Goal: Task Accomplishment & Management: Use online tool/utility

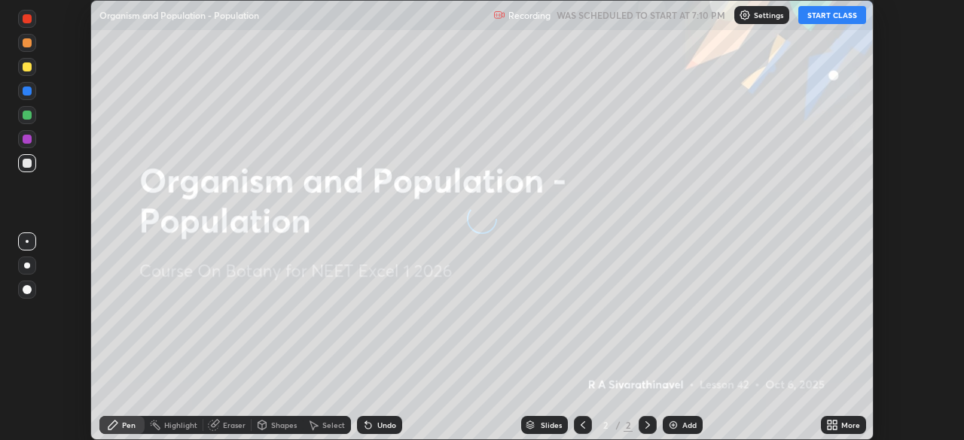
scroll to position [440, 963]
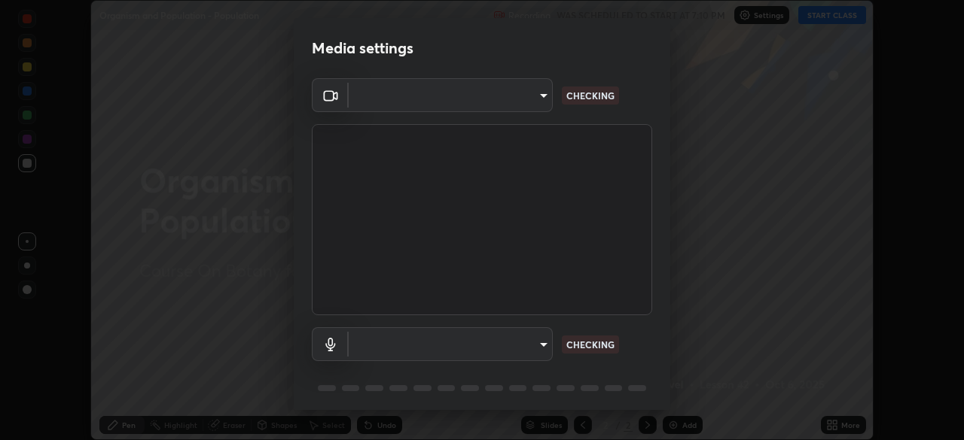
type input "a4e4d34a81fa093629e82a09c8f5b6e600f696cc3d223142969851568b1512d5"
click at [538, 343] on body "Erase all Organism and Population - Population Recording WAS SCHEDULED TO START…" at bounding box center [482, 220] width 964 height 440
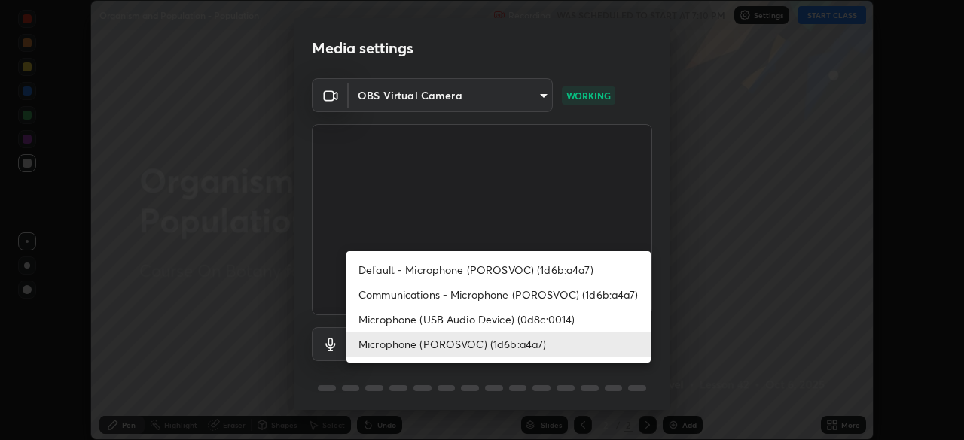
click at [565, 264] on li "Default - Microphone (POROSVOC) (1d6b:a4a7)" at bounding box center [498, 270] width 304 height 25
type input "default"
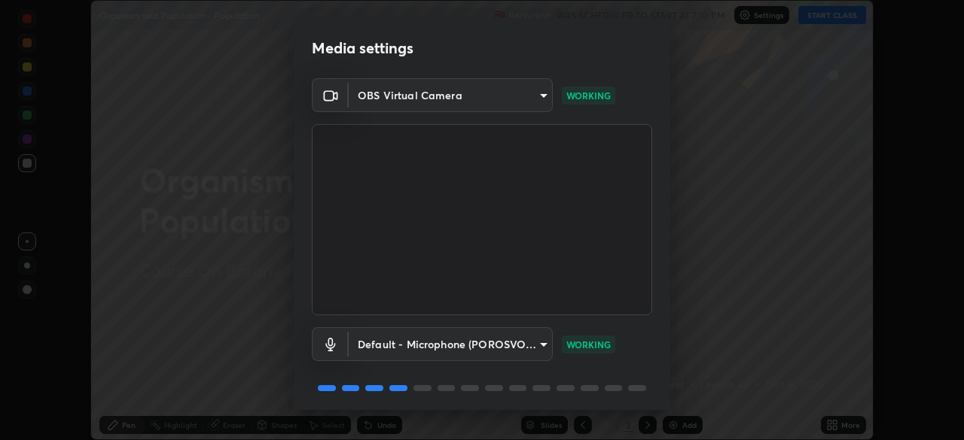
scroll to position [53, 0]
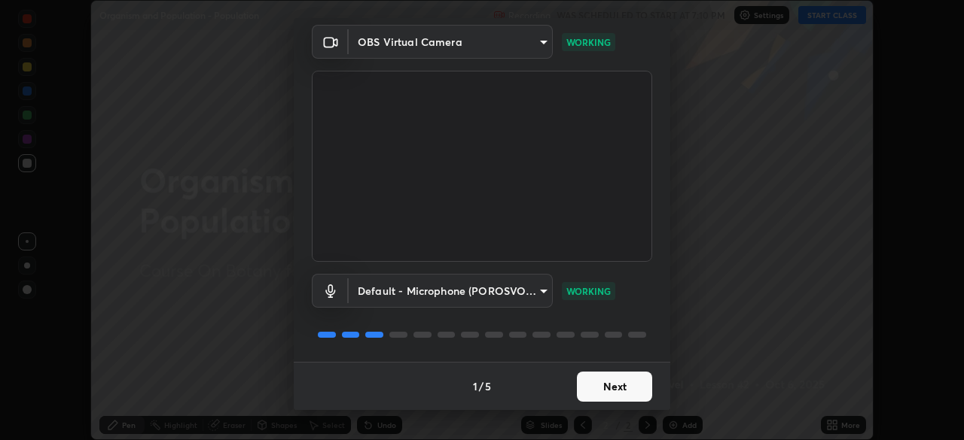
click at [615, 386] on button "Next" at bounding box center [614, 387] width 75 height 30
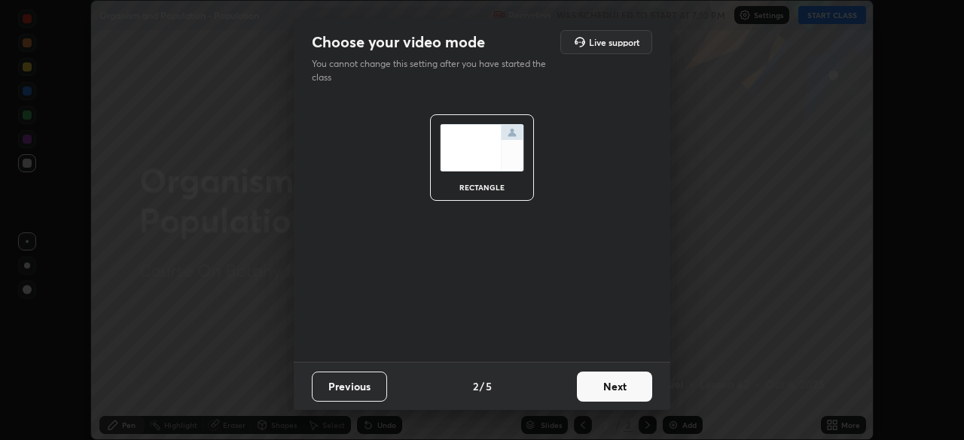
scroll to position [0, 0]
click at [618, 379] on button "Next" at bounding box center [614, 387] width 75 height 30
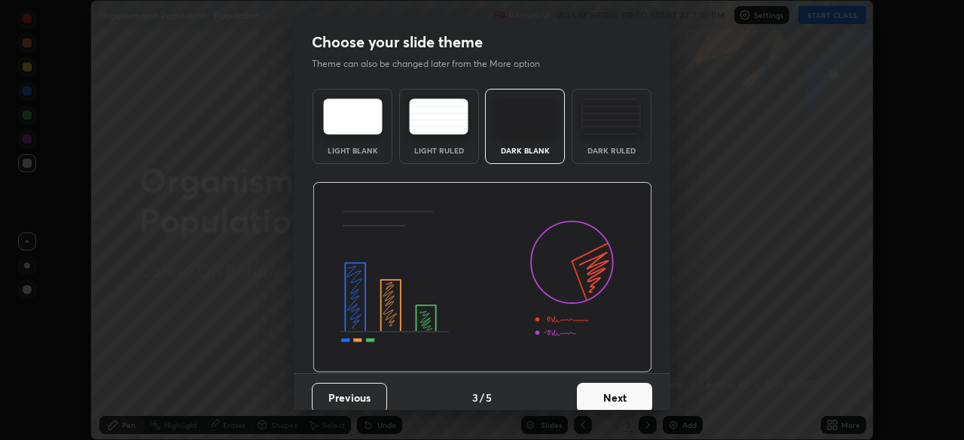
click at [618, 390] on button "Next" at bounding box center [614, 398] width 75 height 30
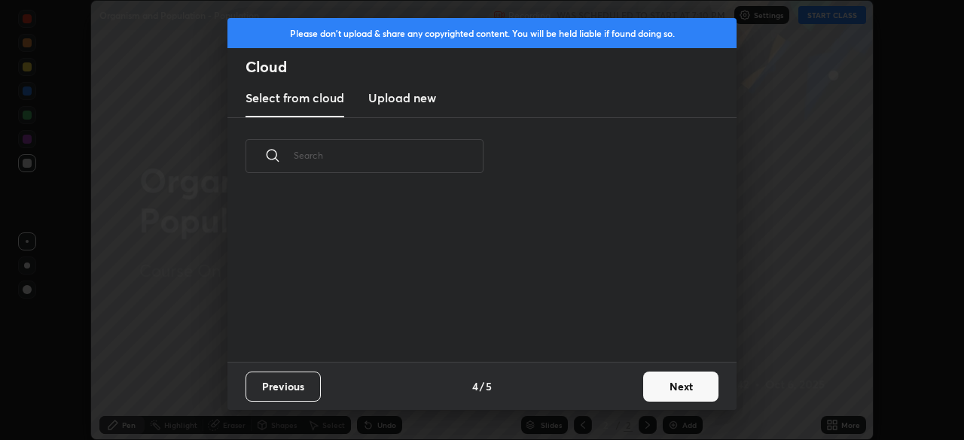
click at [621, 390] on div "Previous 4 / 5 Next" at bounding box center [481, 386] width 509 height 48
click at [673, 391] on button "Next" at bounding box center [680, 387] width 75 height 30
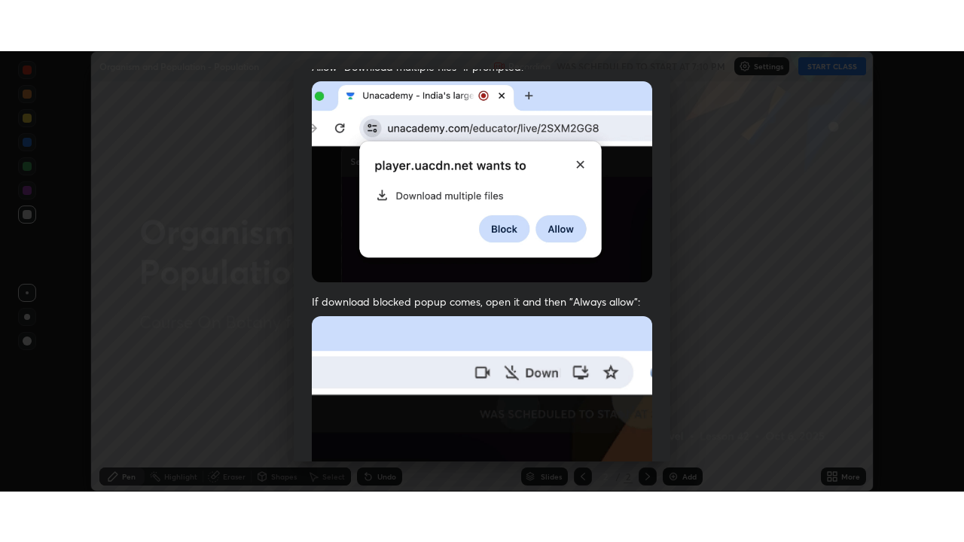
scroll to position [361, 0]
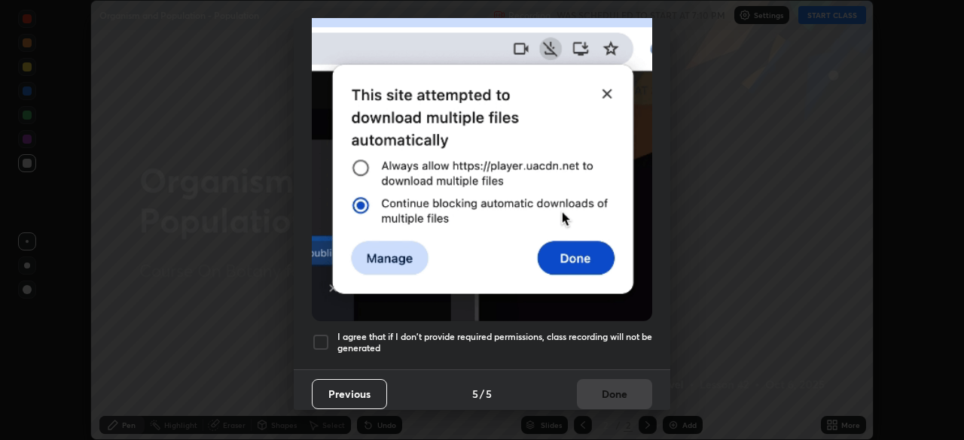
click at [610, 331] on h5 "I agree that if I don't provide required permissions, class recording will not …" at bounding box center [494, 342] width 315 height 23
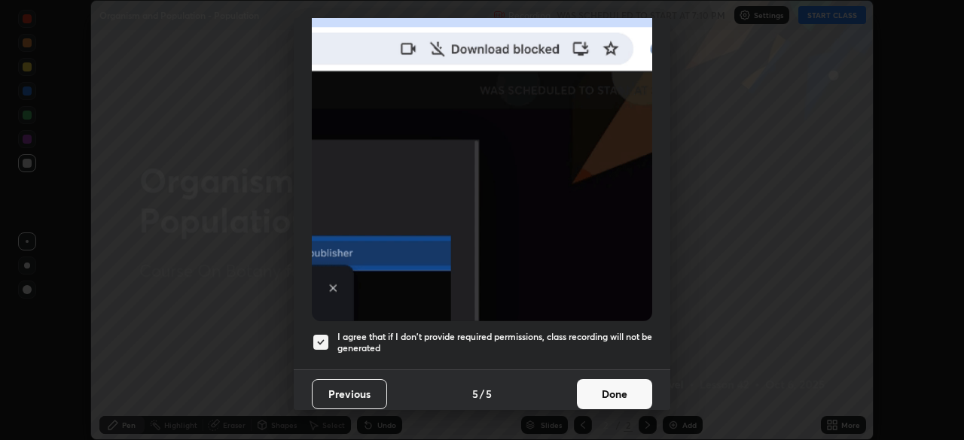
click at [605, 391] on button "Done" at bounding box center [614, 394] width 75 height 30
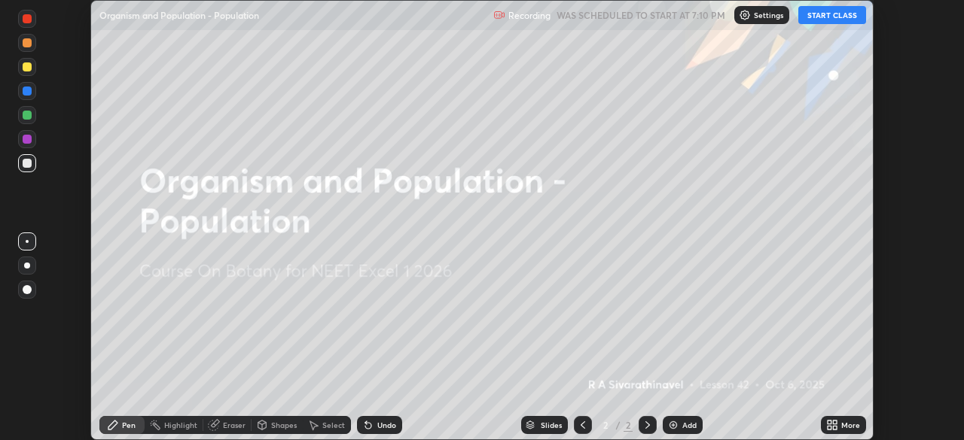
click at [824, 15] on button "START CLASS" at bounding box center [832, 15] width 68 height 18
click at [844, 423] on div "More" at bounding box center [850, 426] width 19 height 8
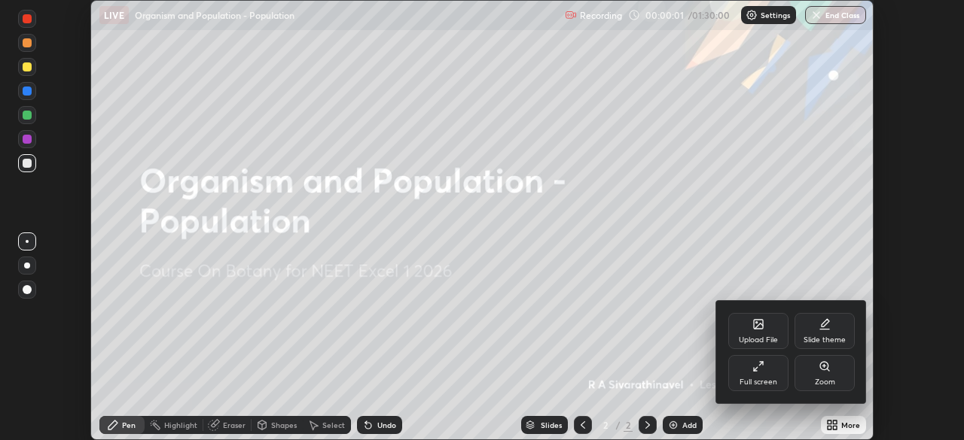
click at [761, 364] on icon at bounding box center [761, 364] width 4 height 4
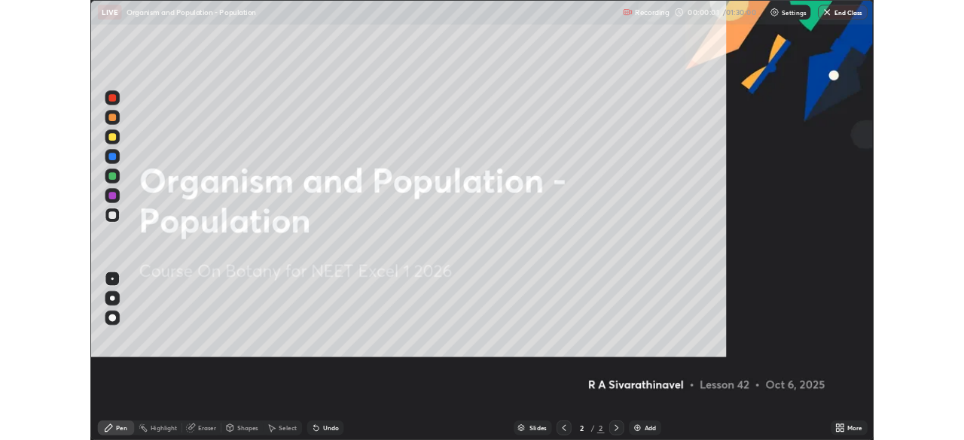
scroll to position [542, 964]
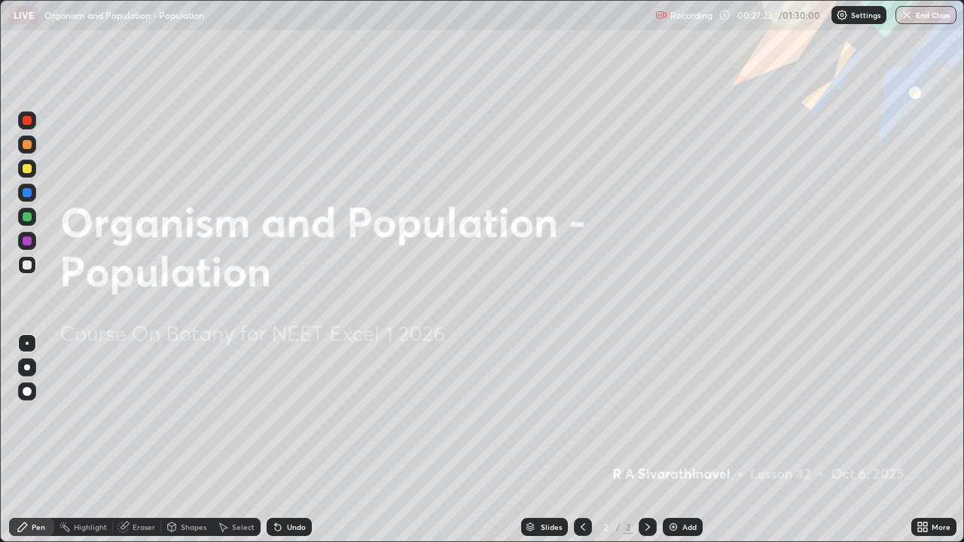
click at [936, 440] on div "More" at bounding box center [940, 527] width 19 height 8
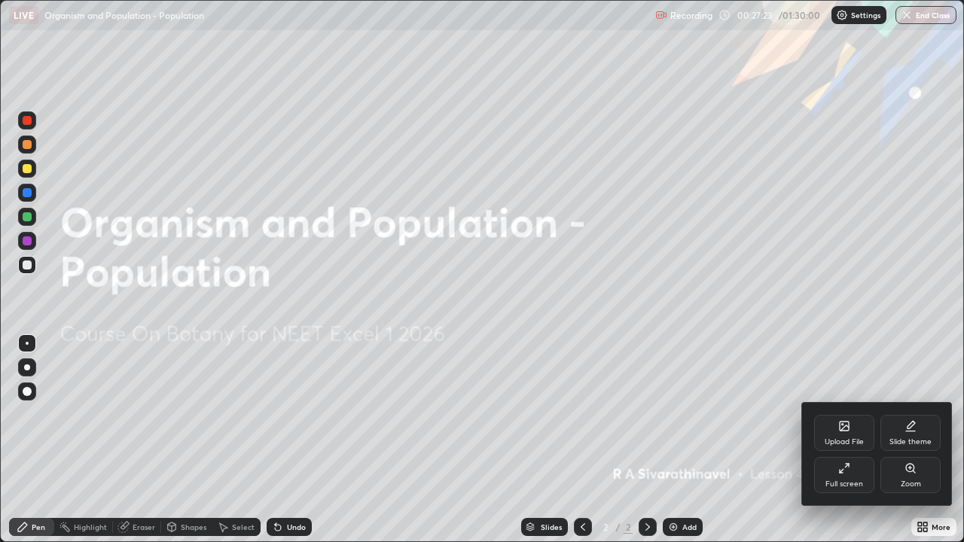
click at [858, 440] on div "Full screen" at bounding box center [844, 475] width 60 height 36
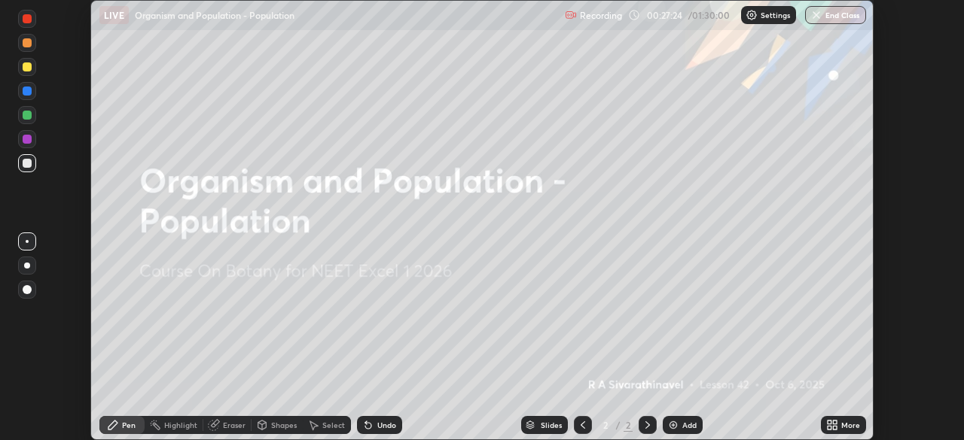
scroll to position [74857, 74333]
click at [846, 423] on div "More" at bounding box center [850, 426] width 19 height 8
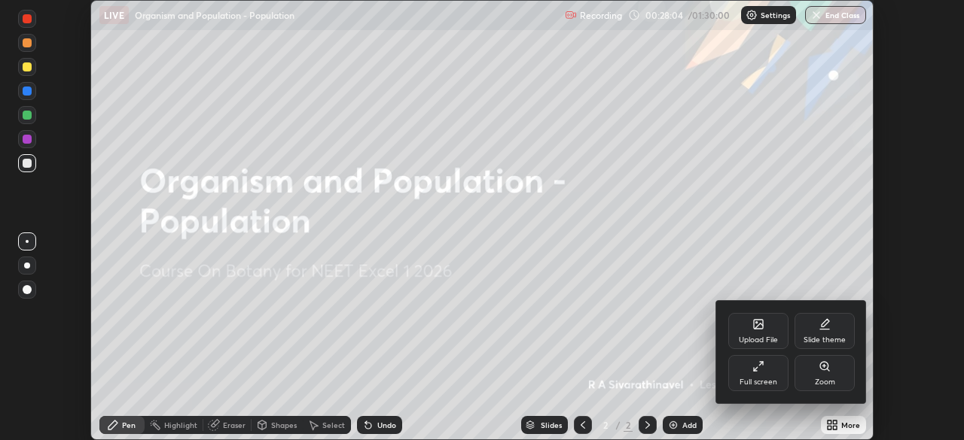
click at [754, 339] on div "Upload File" at bounding box center [758, 341] width 39 height 8
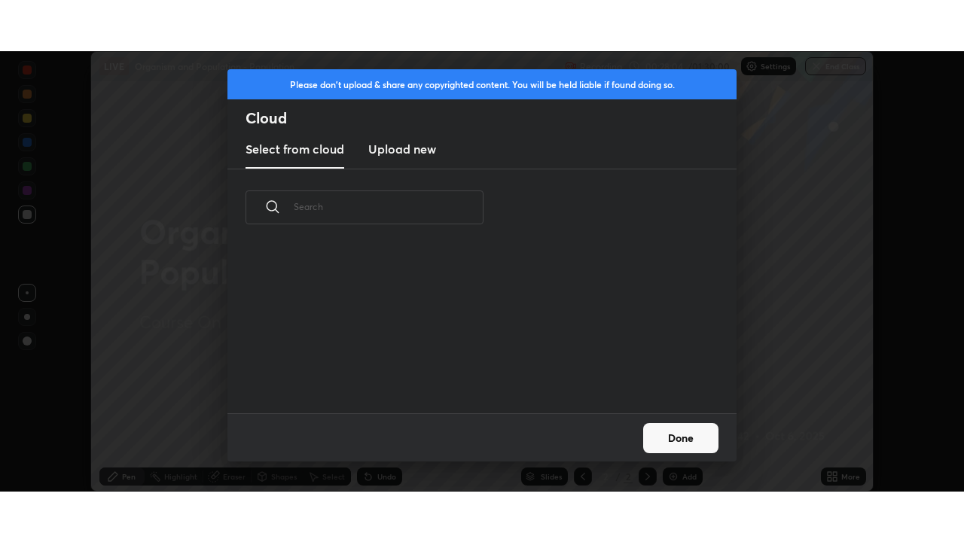
scroll to position [5, 8]
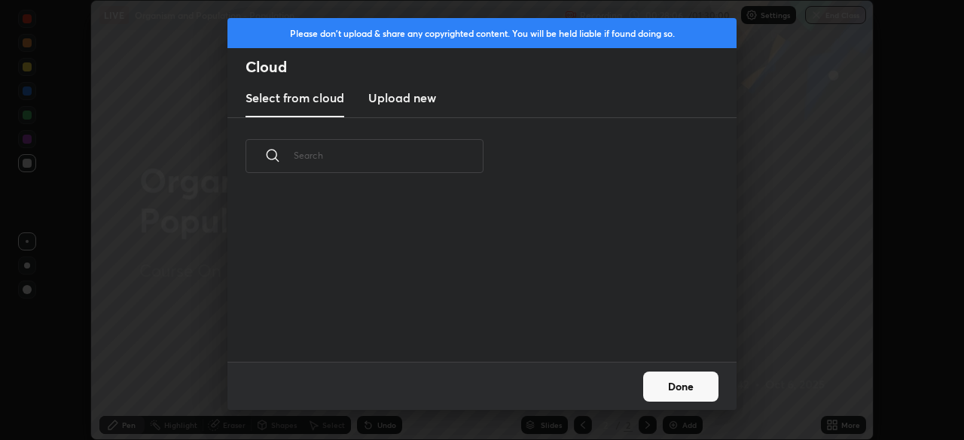
click at [435, 97] on h3 "Upload new" at bounding box center [402, 98] width 68 height 18
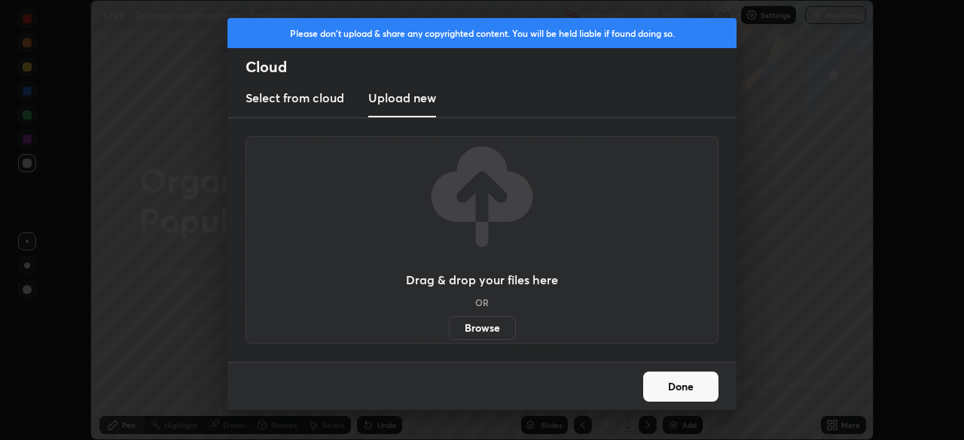
click at [495, 329] on label "Browse" at bounding box center [482, 328] width 67 height 24
click at [449, 329] on input "Browse" at bounding box center [449, 328] width 0 height 24
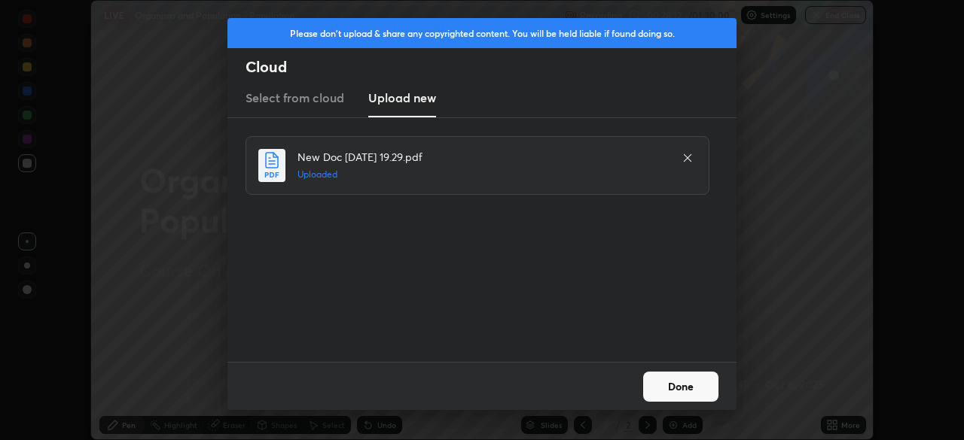
click at [700, 386] on button "Done" at bounding box center [680, 387] width 75 height 30
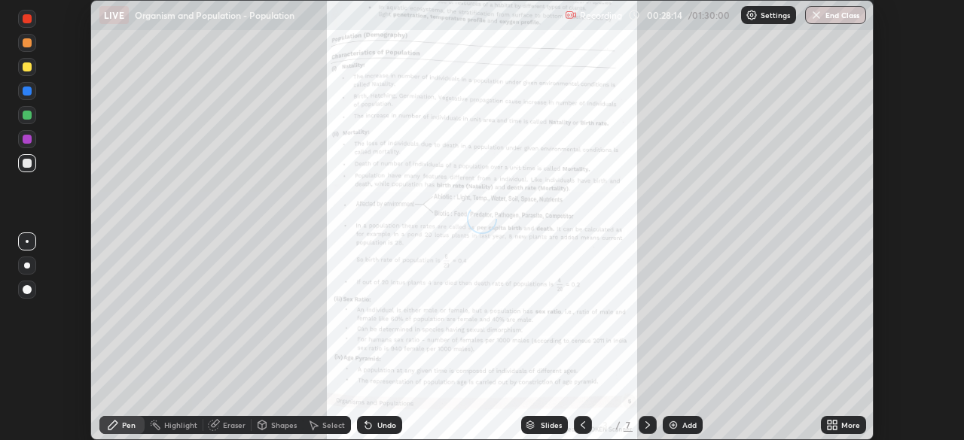
click at [844, 419] on div "More" at bounding box center [843, 425] width 45 height 18
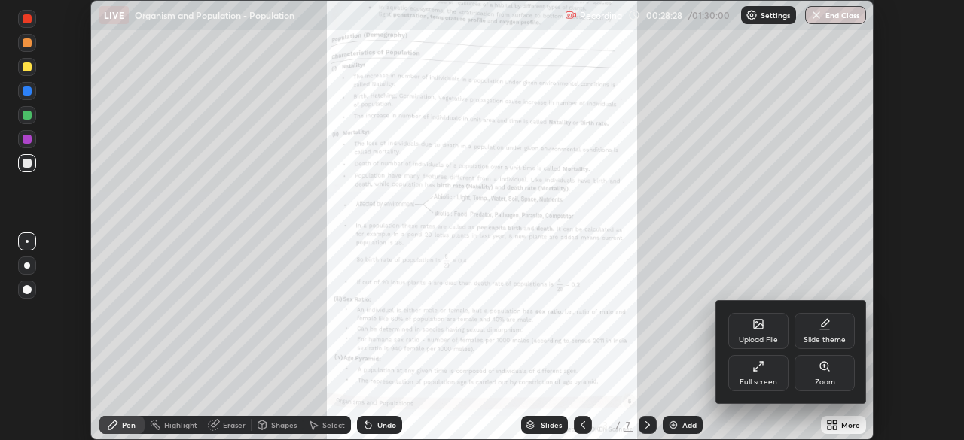
click at [848, 424] on div at bounding box center [482, 220] width 964 height 440
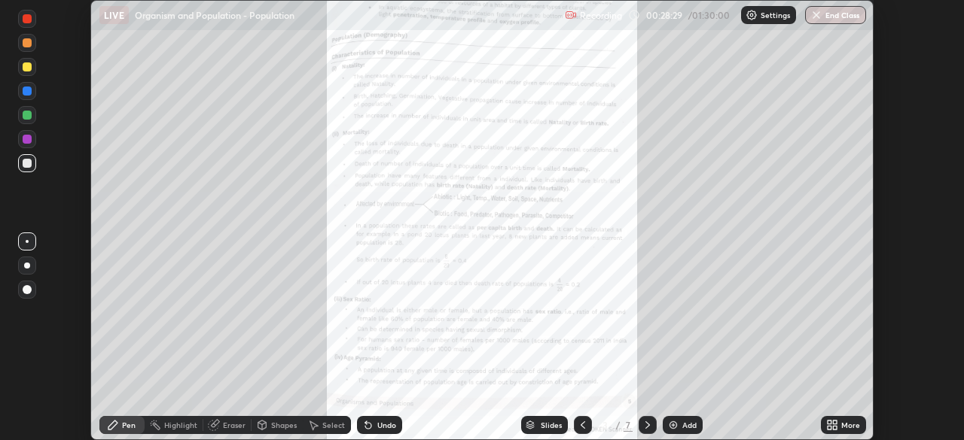
click at [844, 424] on div "More" at bounding box center [850, 426] width 19 height 8
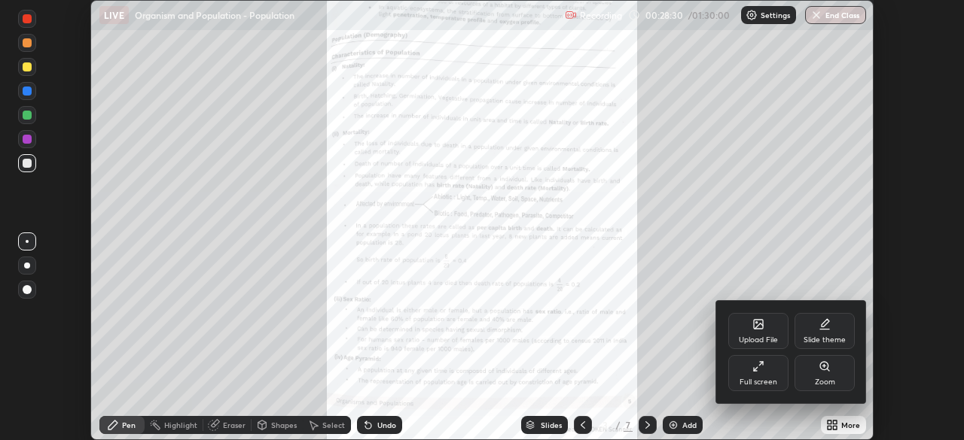
click at [776, 357] on div "Full screen" at bounding box center [758, 373] width 60 height 36
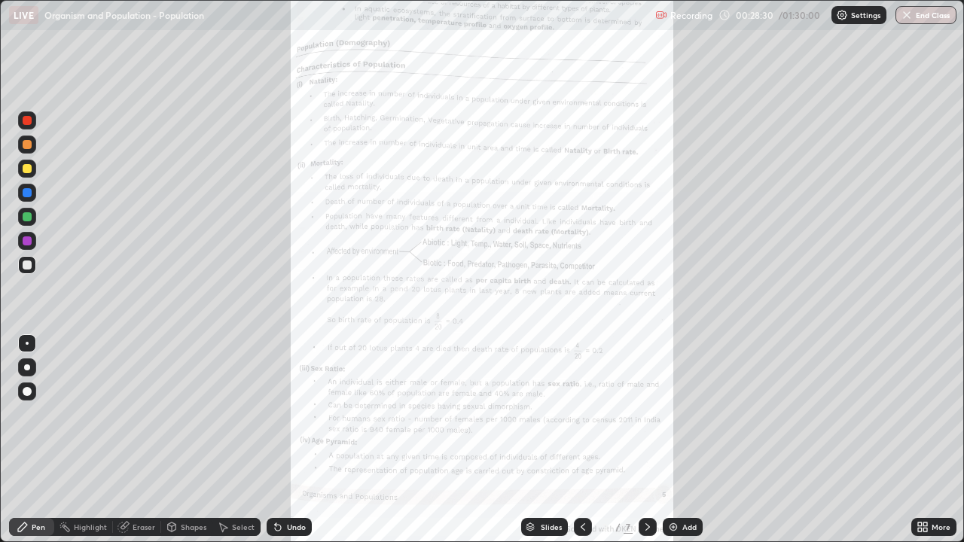
scroll to position [542, 964]
click at [947, 440] on div "More" at bounding box center [940, 527] width 19 height 8
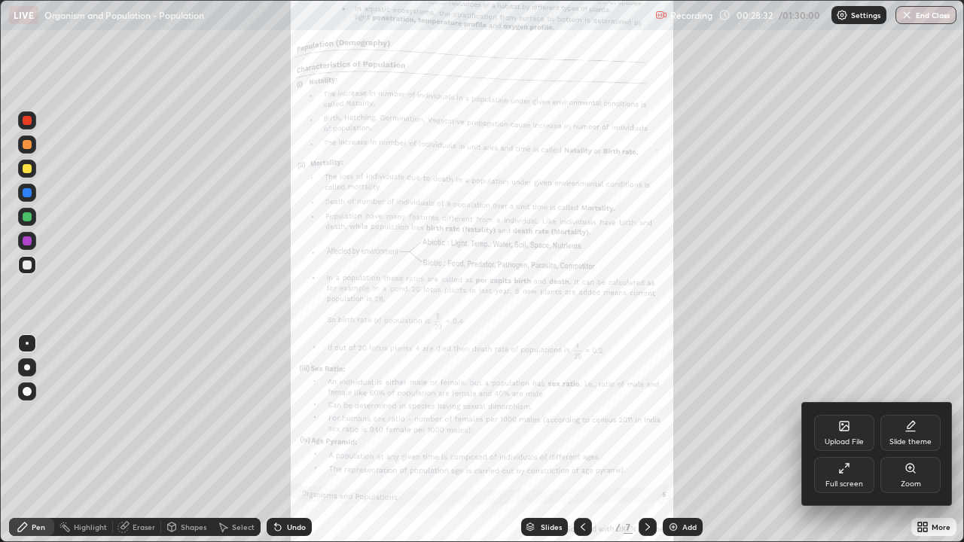
click at [922, 440] on div "Zoom" at bounding box center [910, 475] width 60 height 36
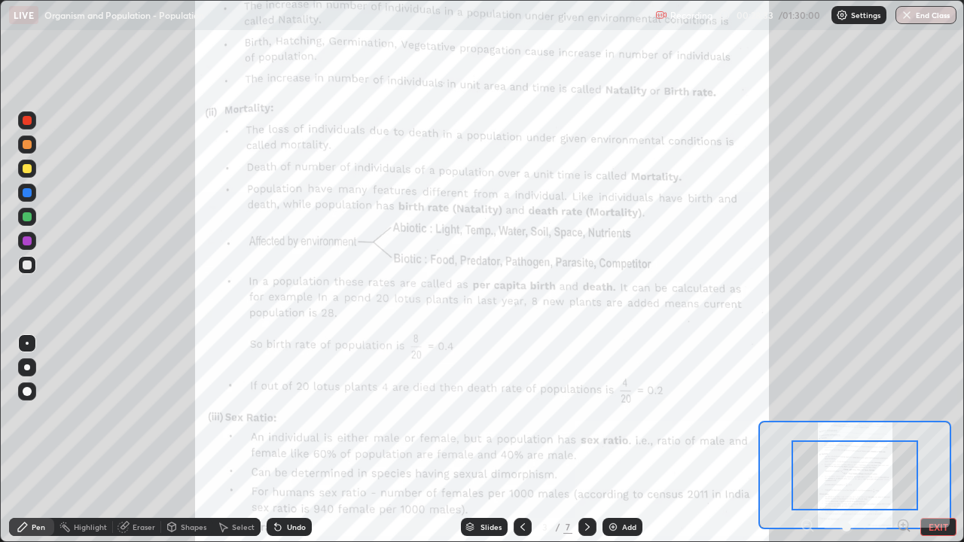
click at [903, 440] on icon at bounding box center [903, 525] width 4 height 0
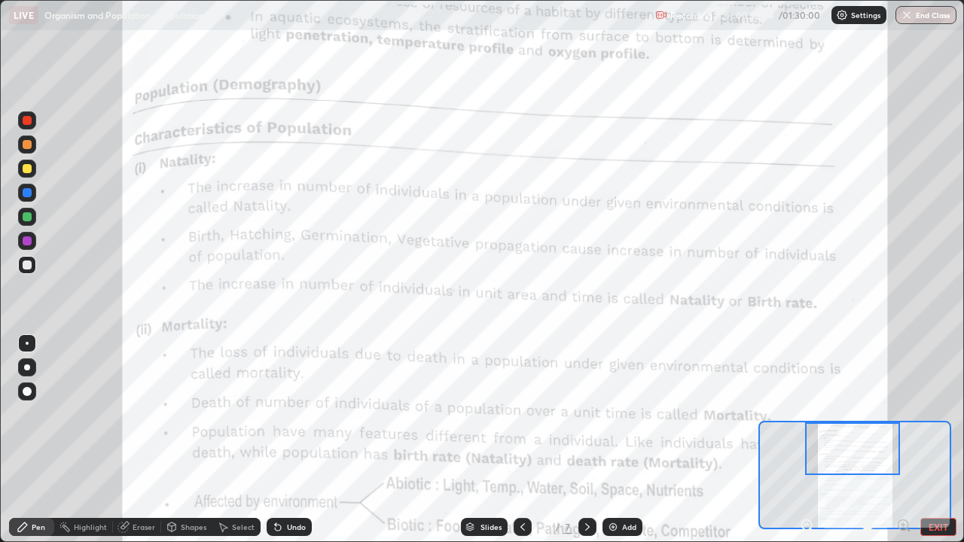
click at [31, 242] on div at bounding box center [27, 240] width 9 height 9
click at [24, 197] on div at bounding box center [27, 192] width 9 height 9
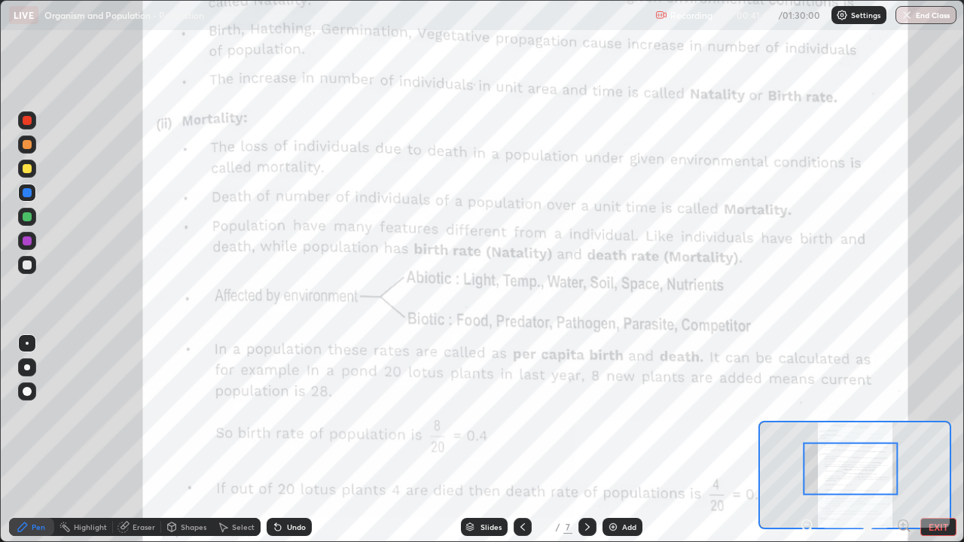
click at [294, 440] on div "Undo" at bounding box center [296, 527] width 19 height 8
click at [23, 239] on div at bounding box center [27, 240] width 9 height 9
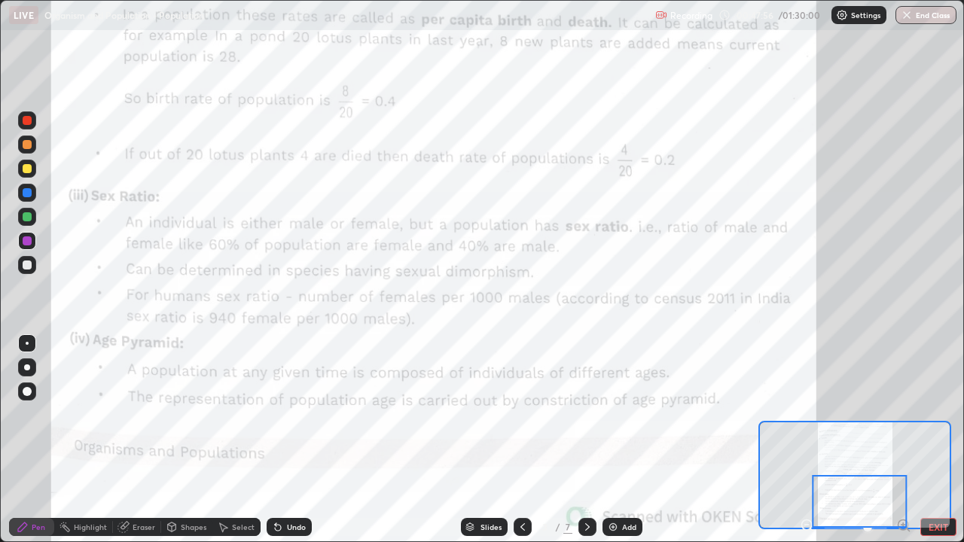
click at [586, 440] on icon at bounding box center [587, 527] width 12 height 12
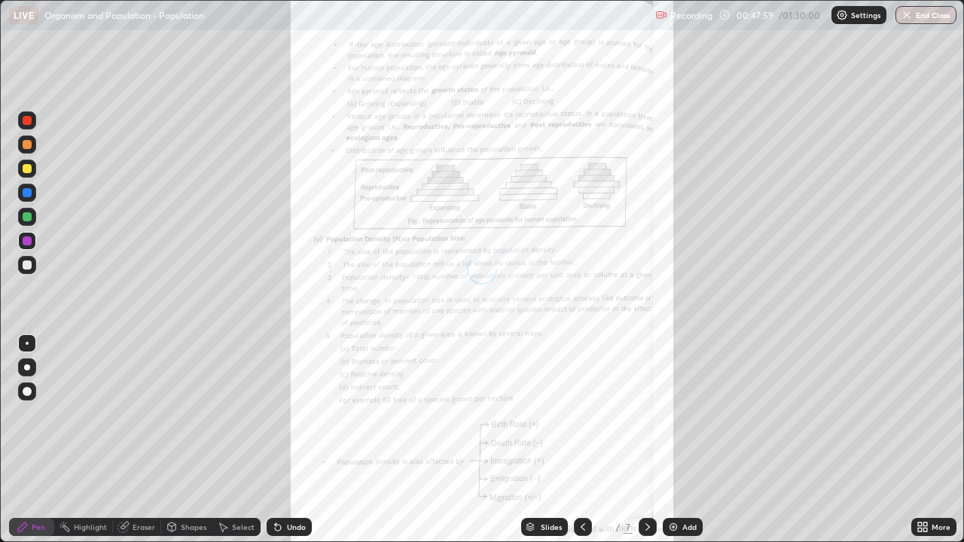
click at [925, 440] on icon at bounding box center [925, 530] width 4 height 4
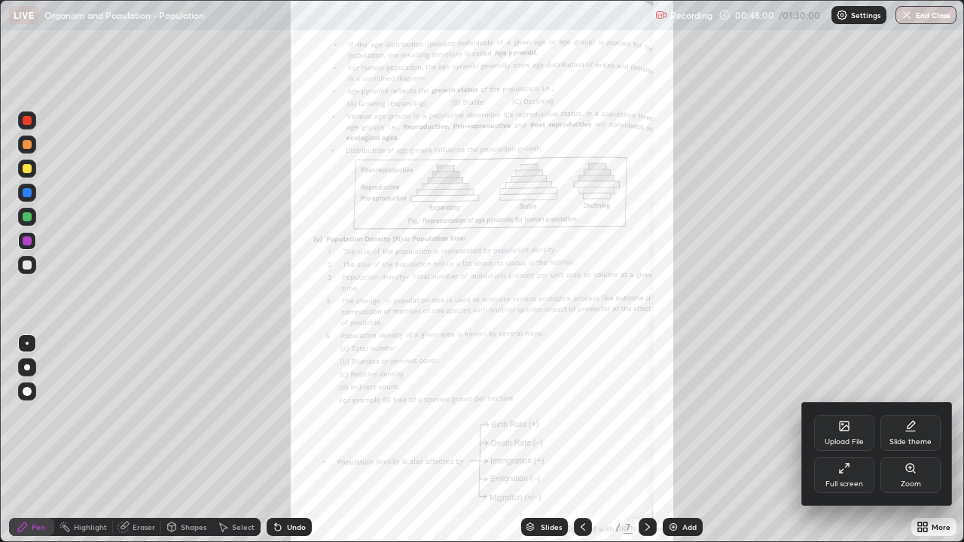
click at [910, 440] on div "Zoom" at bounding box center [911, 484] width 20 height 8
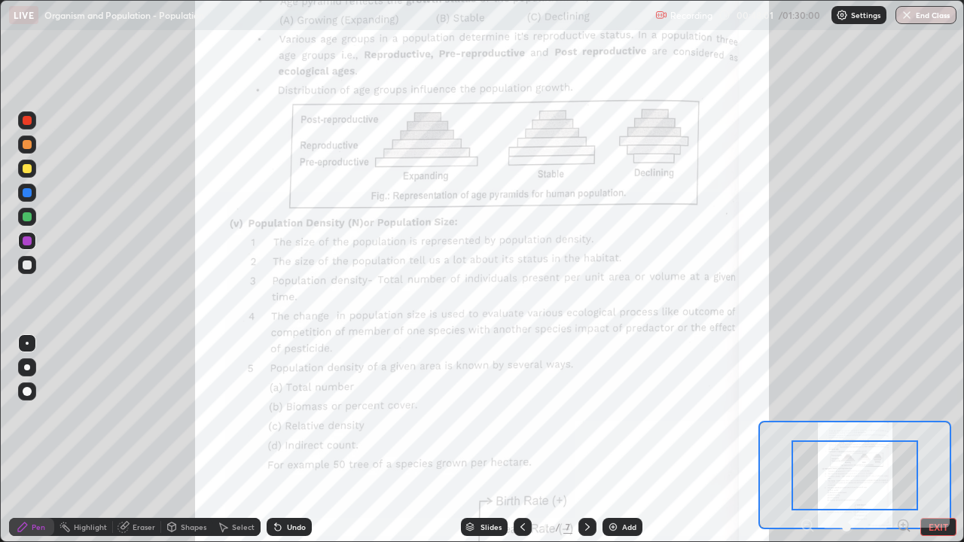
click at [903, 440] on icon at bounding box center [903, 525] width 4 height 0
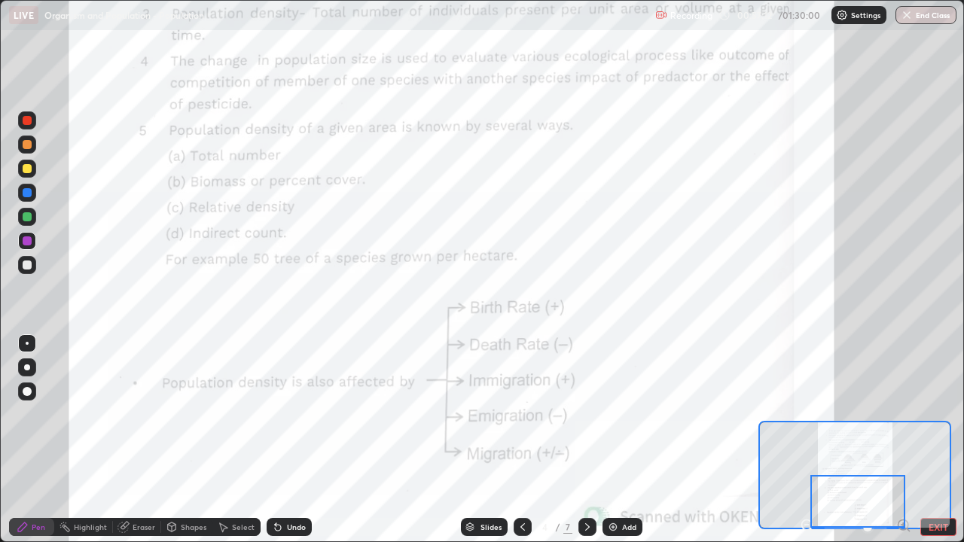
click at [585, 440] on icon at bounding box center [587, 527] width 12 height 12
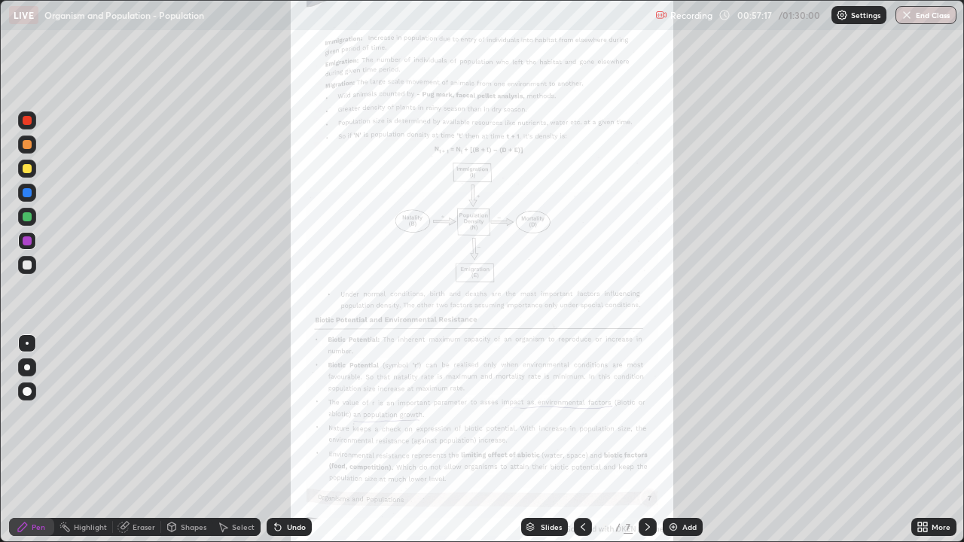
click at [931, 440] on div "More" at bounding box center [940, 527] width 19 height 8
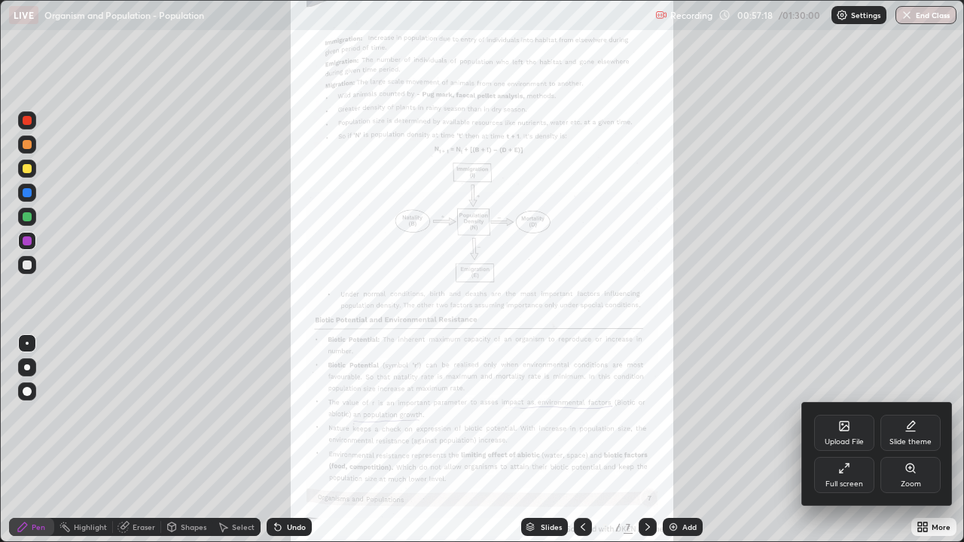
click at [914, 440] on icon at bounding box center [910, 468] width 12 height 12
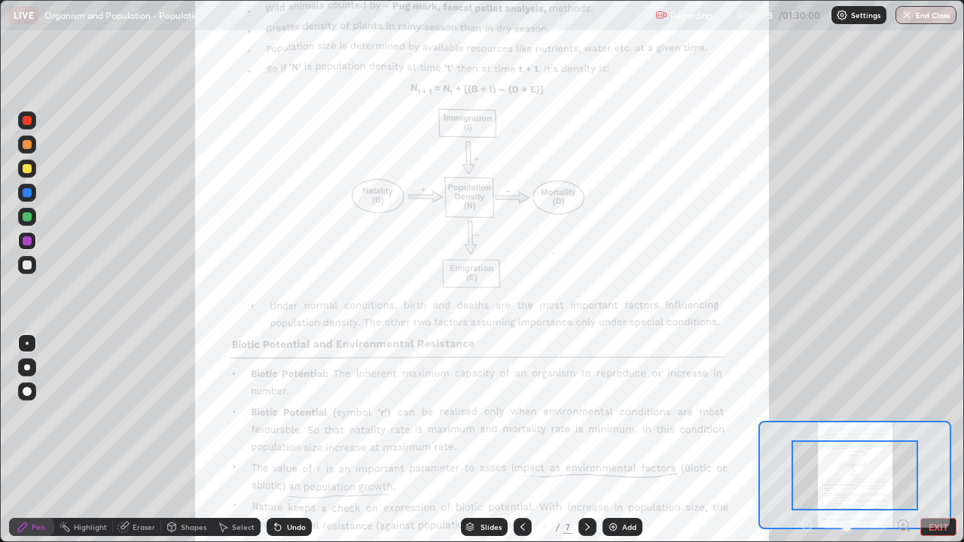
click at [902, 440] on icon at bounding box center [903, 525] width 15 height 15
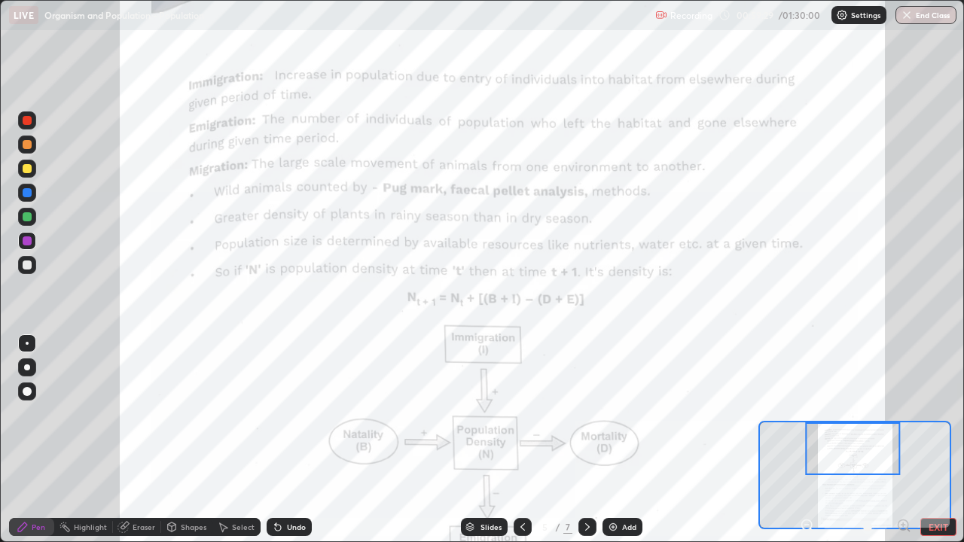
click at [632, 440] on div "Add" at bounding box center [629, 527] width 14 height 8
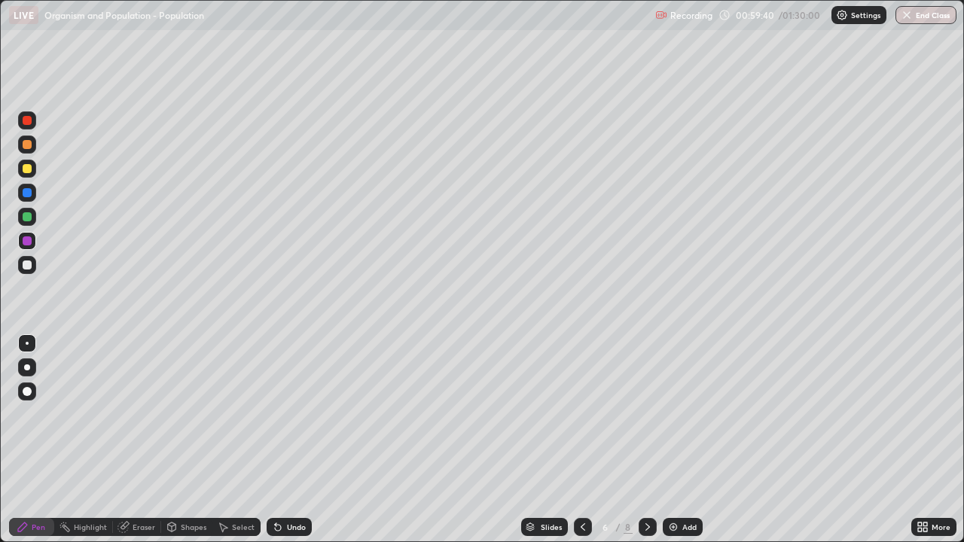
click at [295, 440] on div "Undo" at bounding box center [296, 527] width 19 height 8
click at [574, 440] on div at bounding box center [583, 527] width 18 height 30
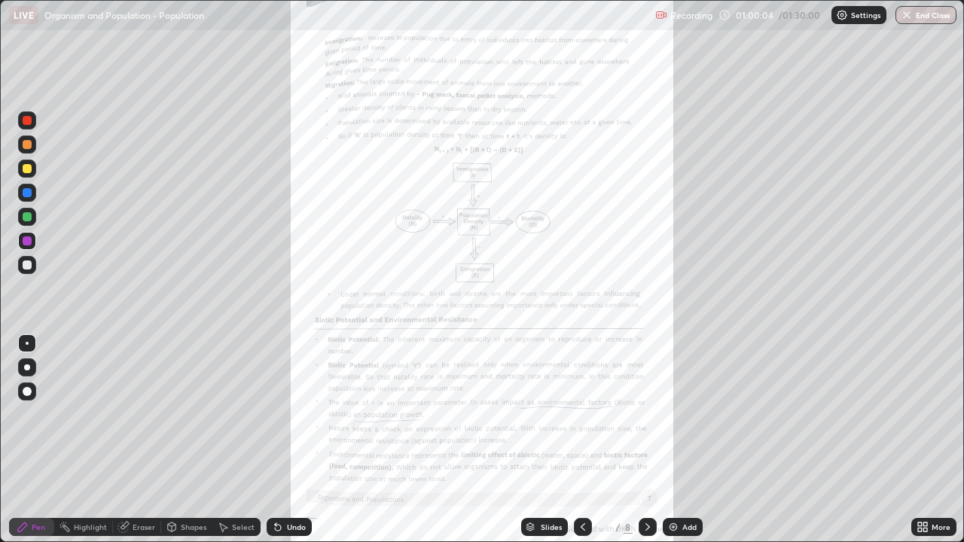
click at [646, 440] on div at bounding box center [648, 527] width 18 height 18
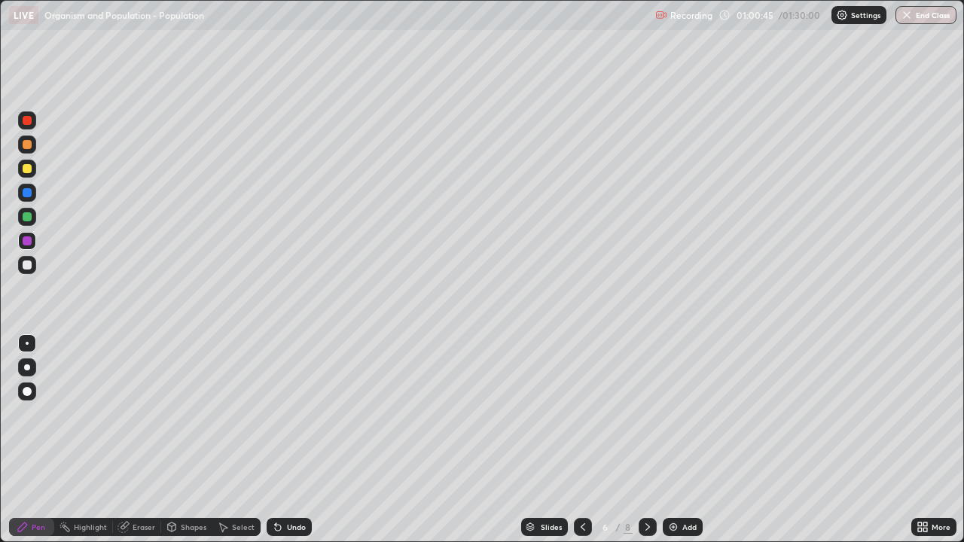
click at [581, 440] on icon at bounding box center [583, 527] width 12 height 12
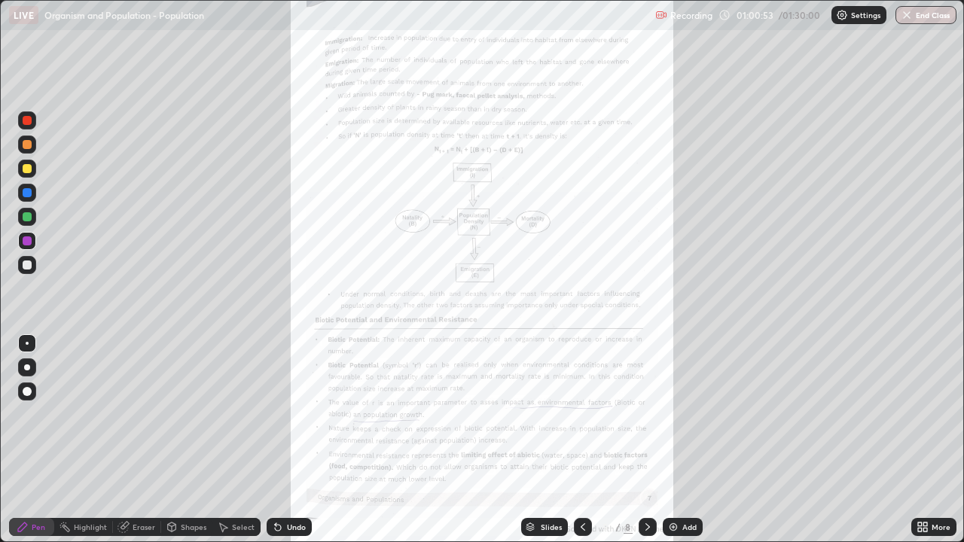
click at [942, 440] on div "More" at bounding box center [933, 527] width 45 height 18
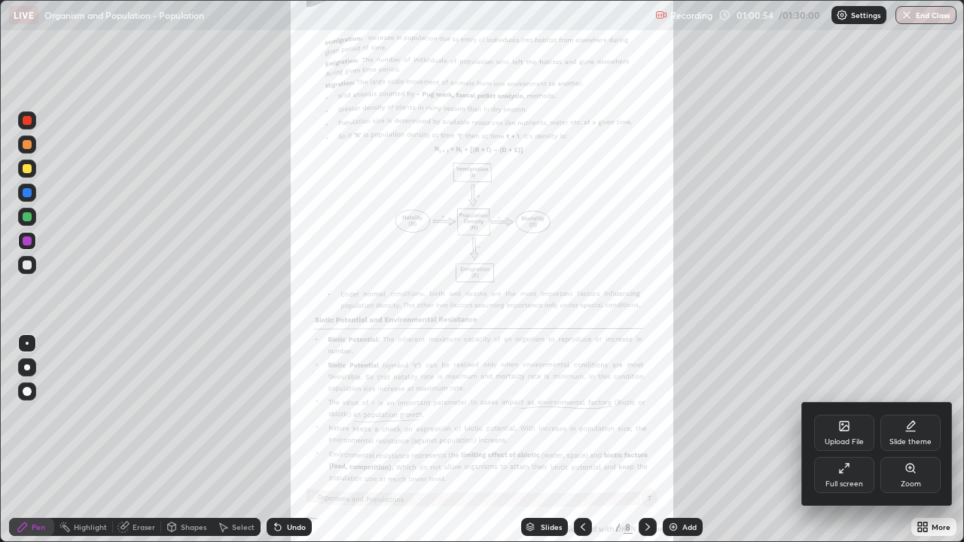
click at [920, 440] on div "Zoom" at bounding box center [910, 475] width 60 height 36
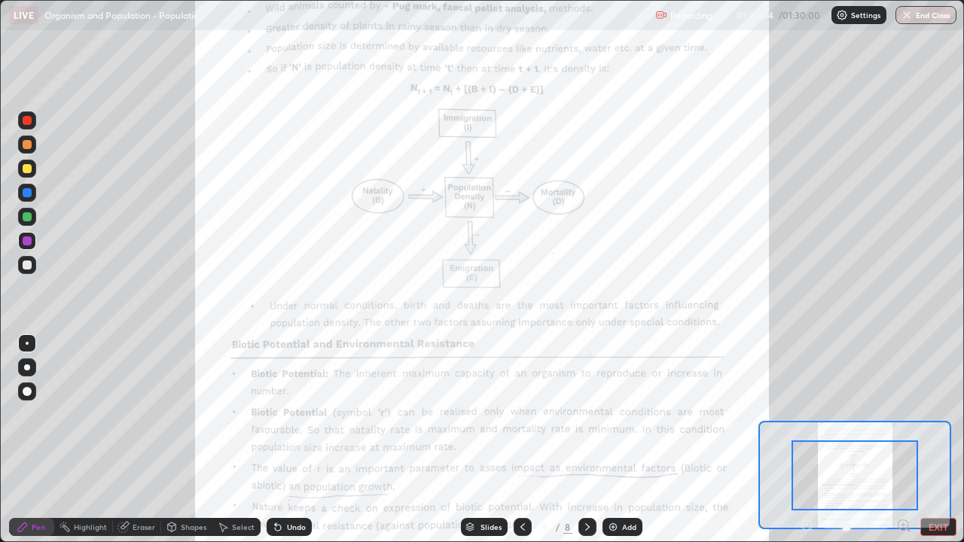
click at [902, 440] on icon at bounding box center [903, 525] width 15 height 15
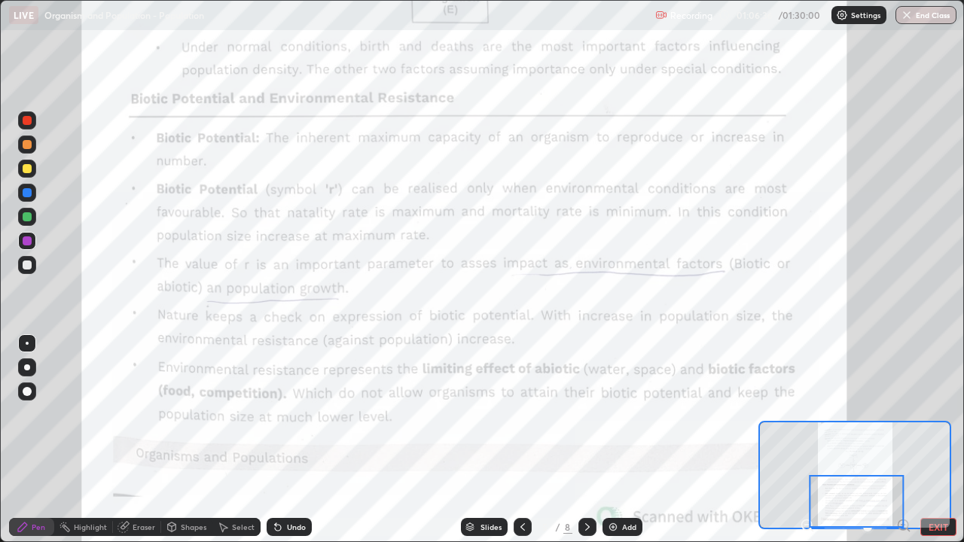
click at [586, 440] on icon at bounding box center [587, 527] width 12 height 12
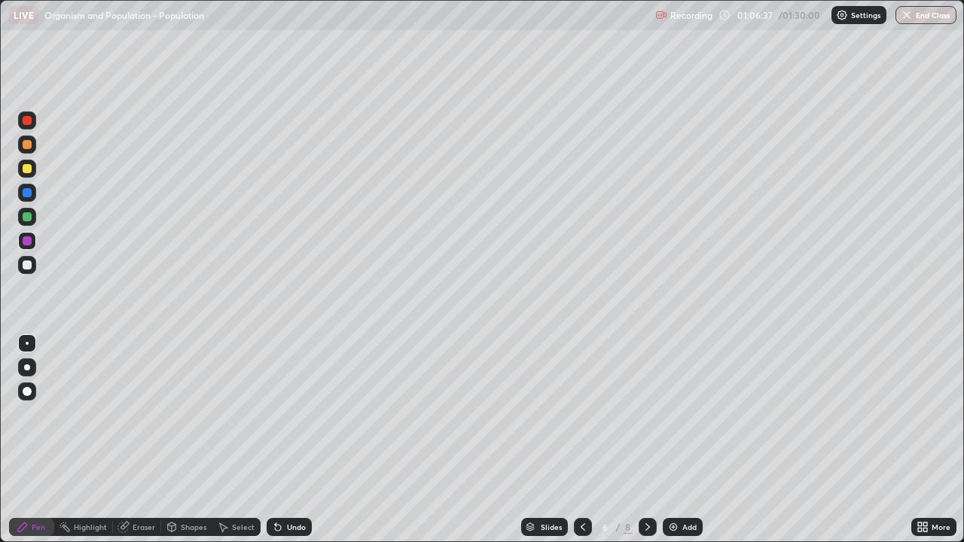
click at [645, 440] on icon at bounding box center [648, 527] width 12 height 12
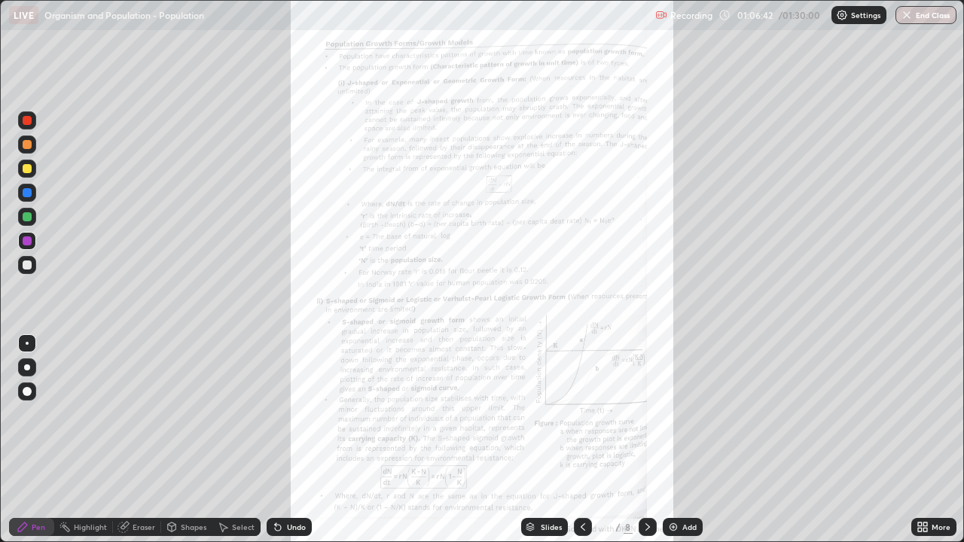
click at [940, 440] on div "More" at bounding box center [940, 527] width 19 height 8
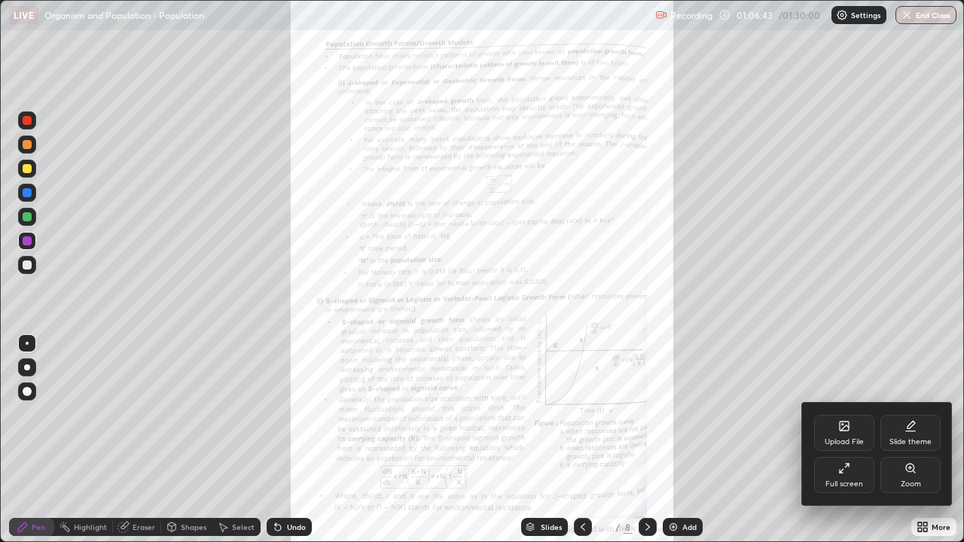
click at [912, 440] on div "Zoom" at bounding box center [910, 475] width 60 height 36
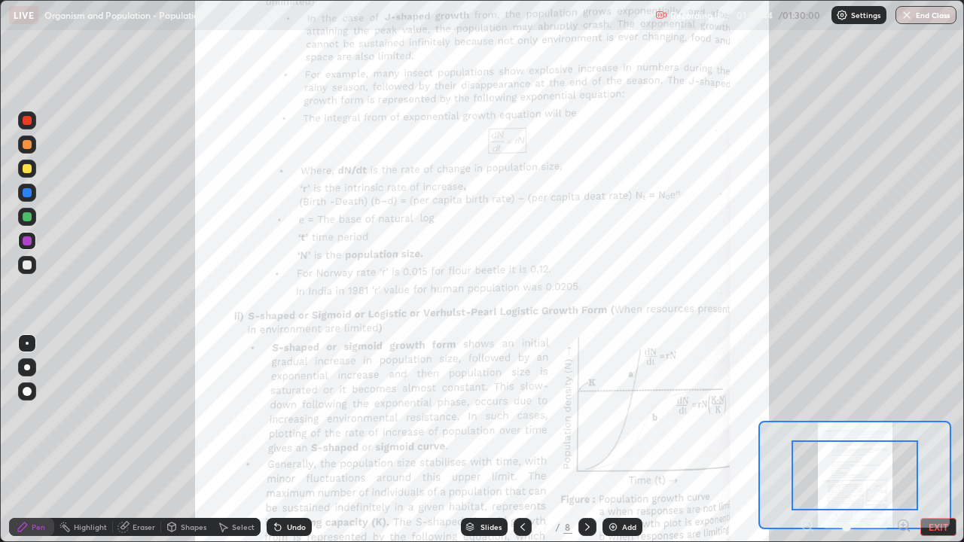
click at [903, 440] on icon at bounding box center [903, 525] width 4 height 0
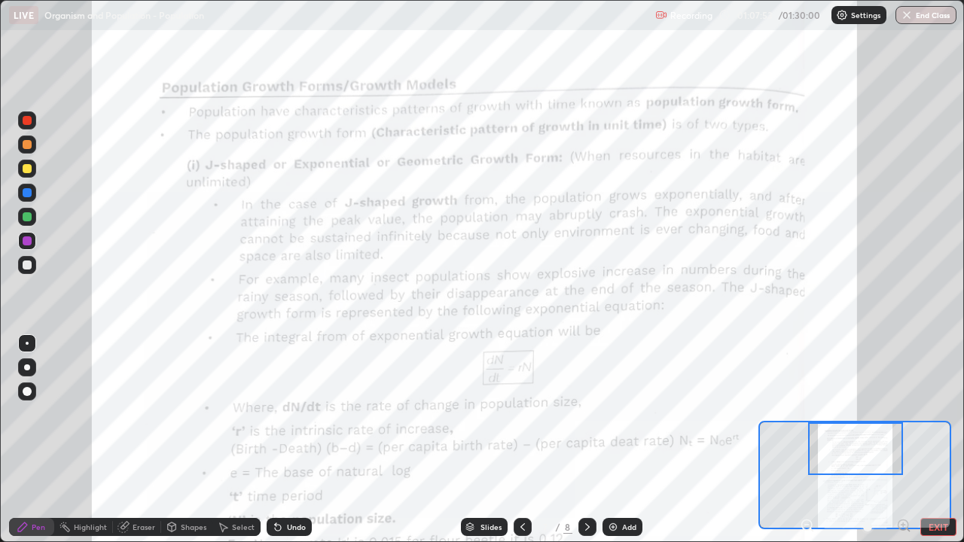
click at [861, 440] on div at bounding box center [855, 448] width 95 height 53
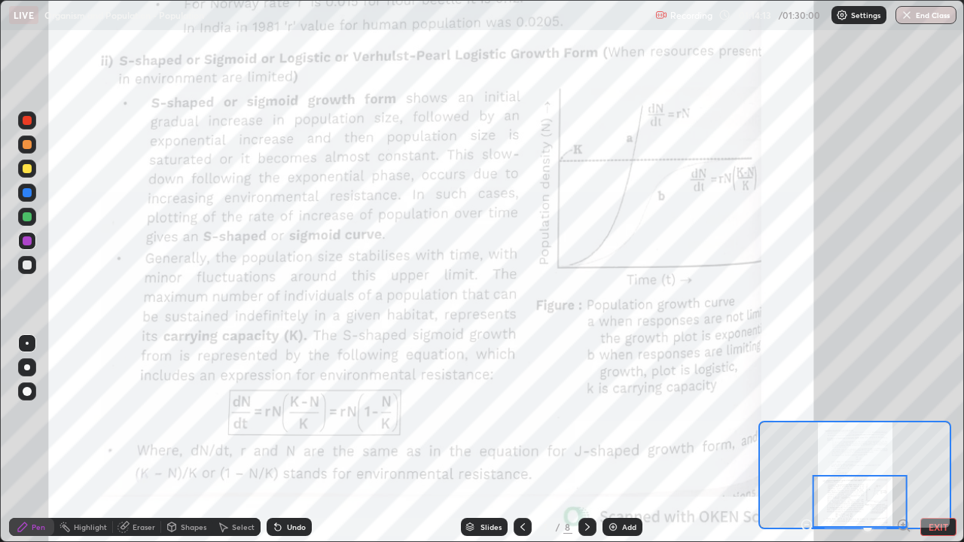
click at [584, 440] on icon at bounding box center [587, 527] width 12 height 12
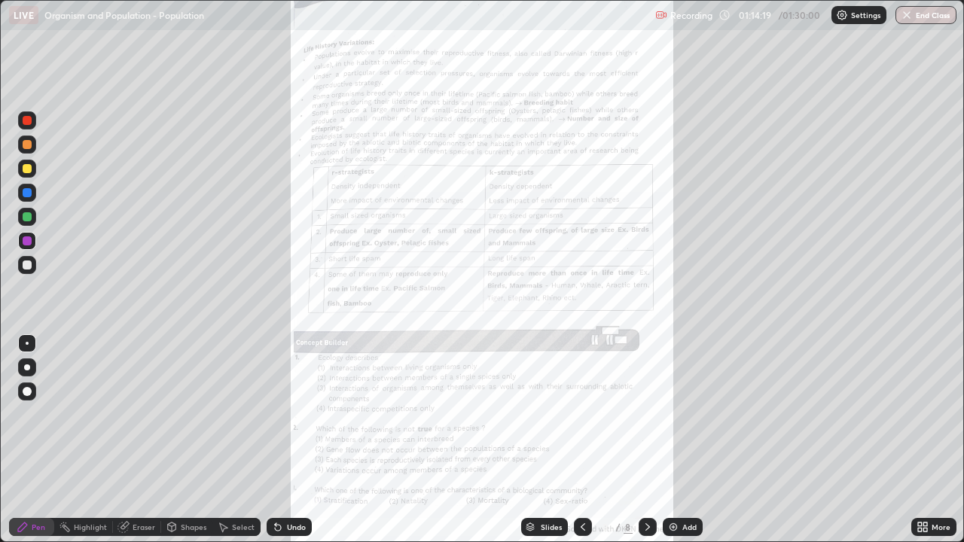
click at [935, 440] on div "More" at bounding box center [940, 527] width 19 height 8
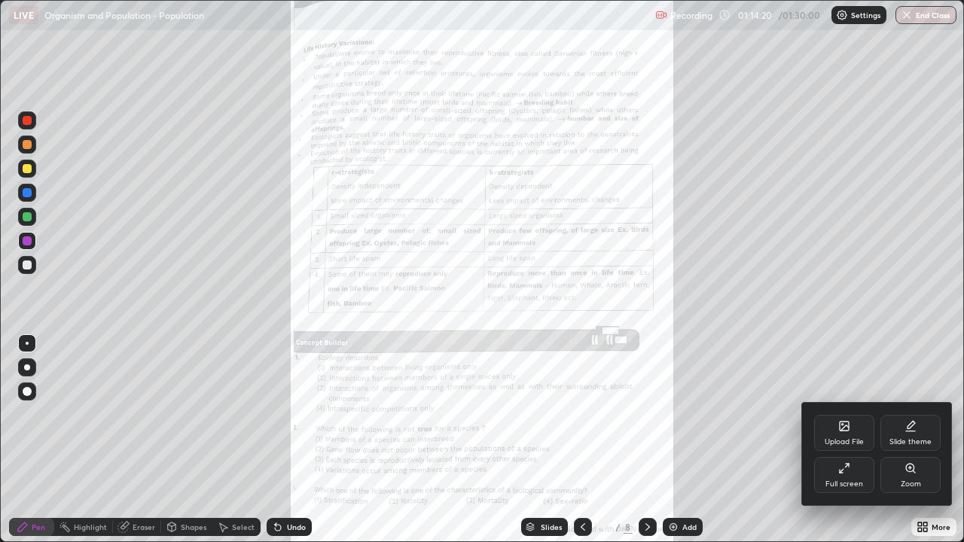
click at [922, 440] on div "Zoom" at bounding box center [910, 475] width 60 height 36
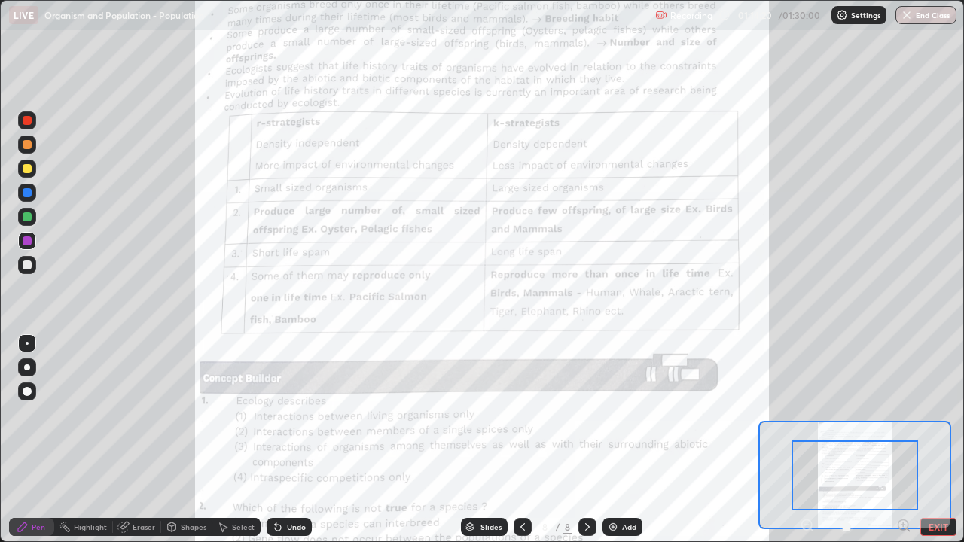
click at [903, 440] on icon at bounding box center [903, 525] width 15 height 15
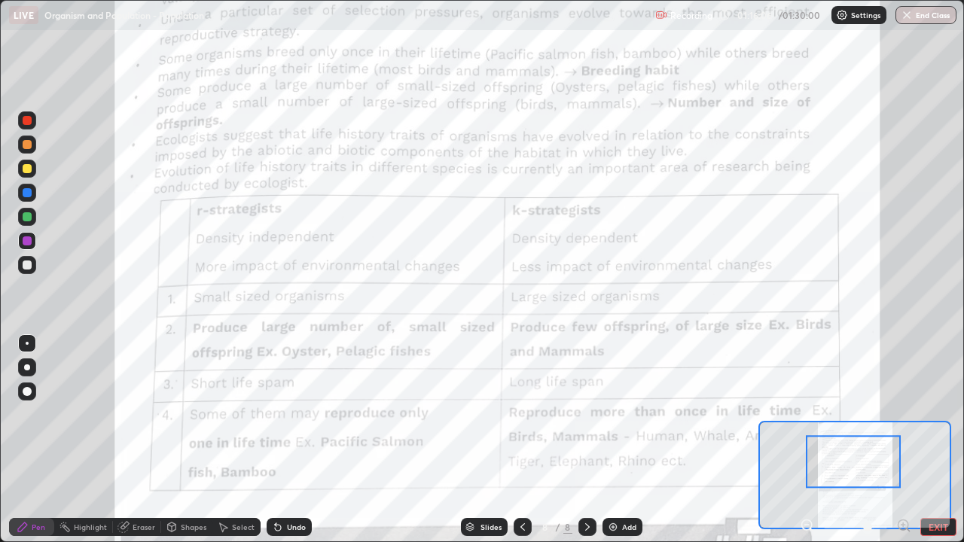
click at [523, 440] on icon at bounding box center [523, 527] width 12 height 12
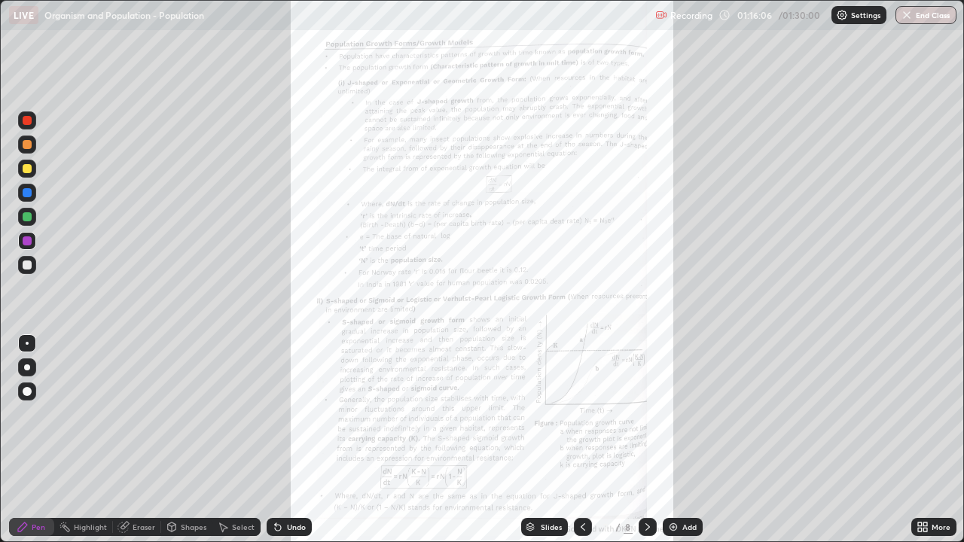
click at [528, 440] on icon at bounding box center [530, 525] width 8 height 4
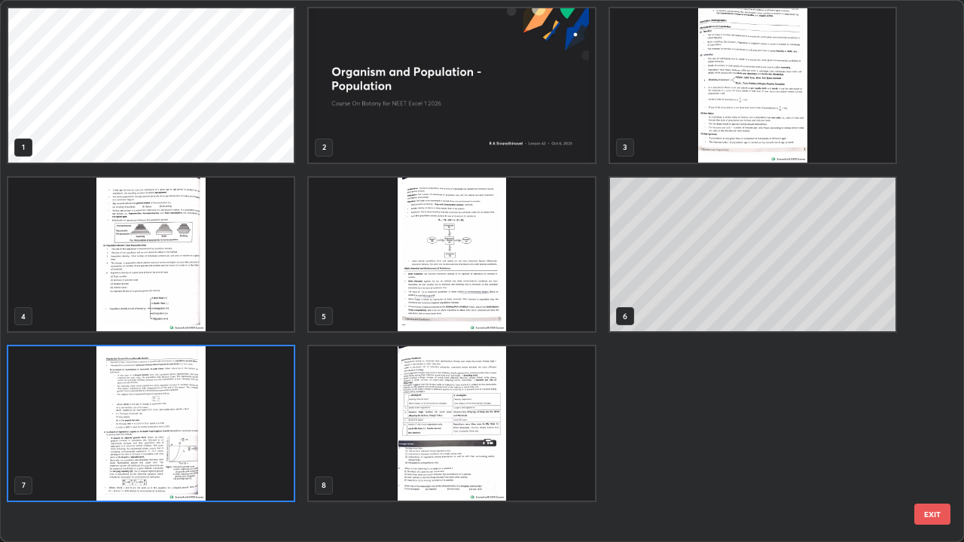
scroll to position [536, 955]
click at [496, 410] on img "grid" at bounding box center [451, 423] width 285 height 154
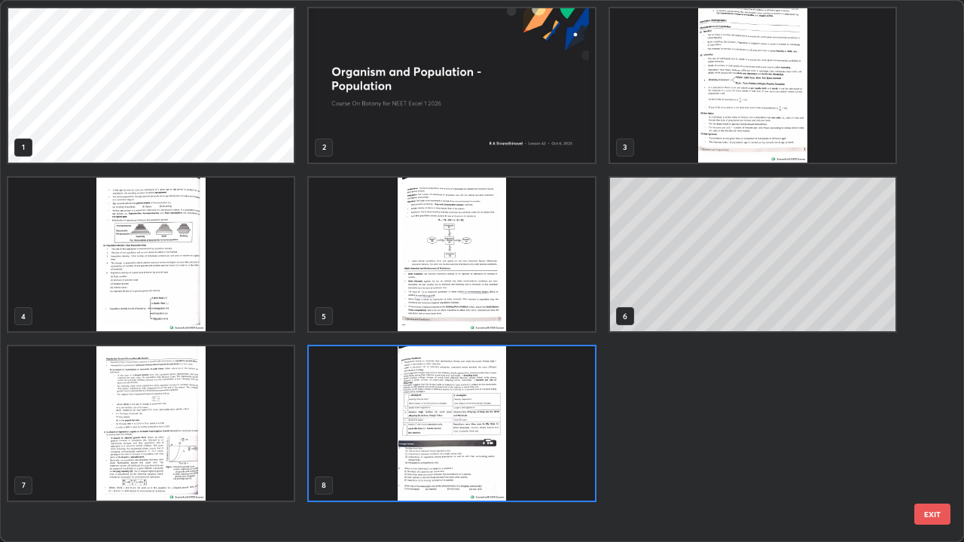
click at [497, 416] on img "grid" at bounding box center [451, 423] width 285 height 154
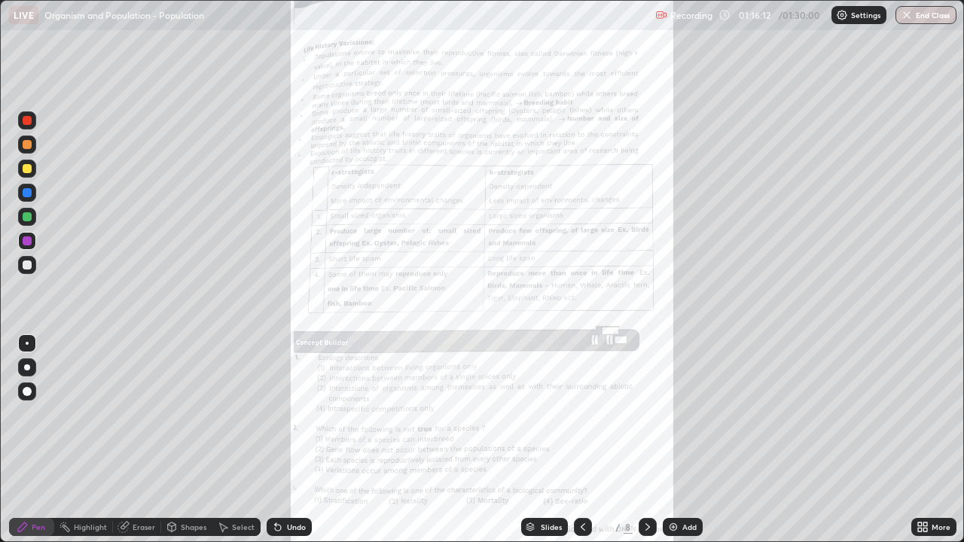
click at [581, 440] on icon at bounding box center [583, 527] width 12 height 12
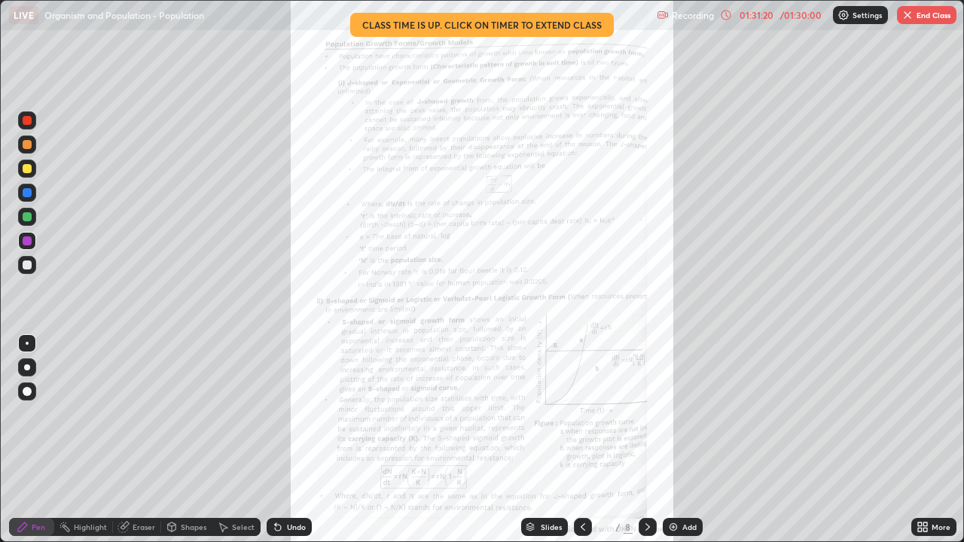
click at [922, 16] on button "End Class" at bounding box center [926, 15] width 59 height 18
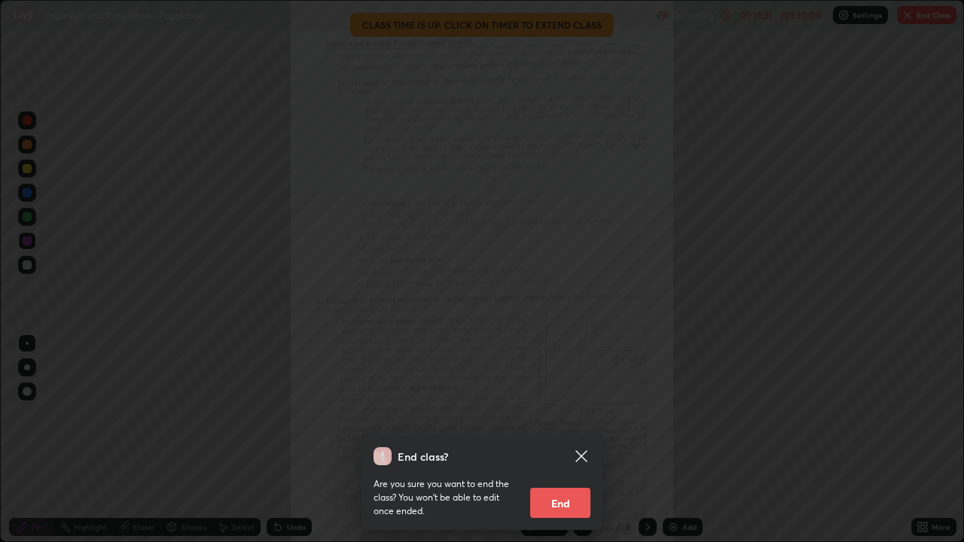
click at [572, 440] on button "End" at bounding box center [560, 503] width 60 height 30
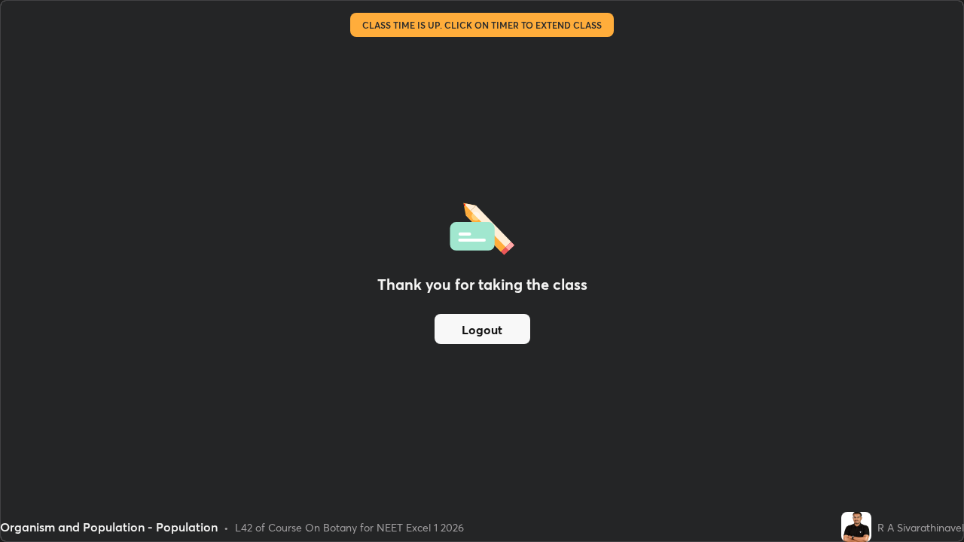
click at [521, 328] on button "Logout" at bounding box center [482, 329] width 96 height 30
